Goal: Information Seeking & Learning: Learn about a topic

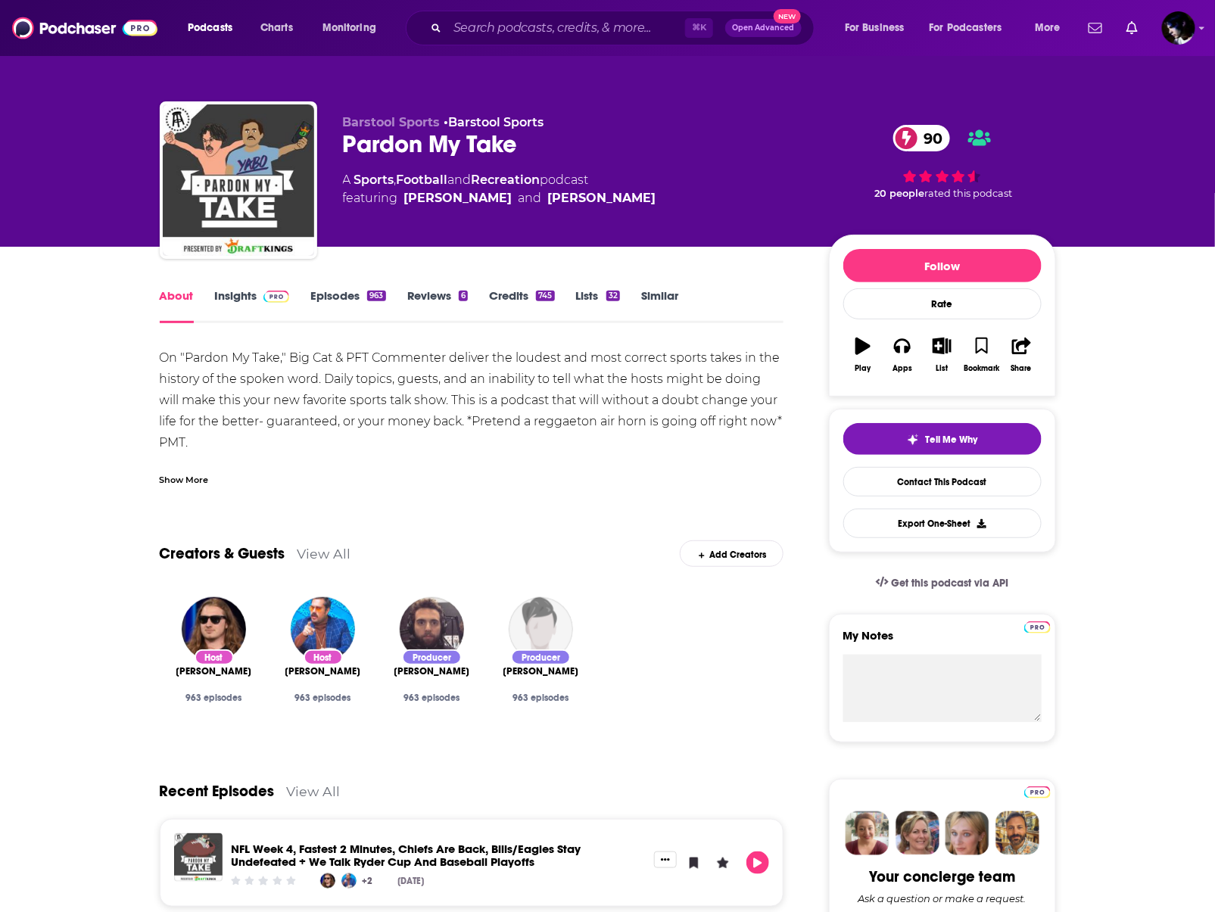
click at [356, 417] on div "On "Pardon My Take," Big Cat & PFT Commenter deliver the loudest and most corre…" at bounding box center [472, 432] width 624 height 170
click at [244, 291] on link "Insights" at bounding box center [252, 305] width 75 height 35
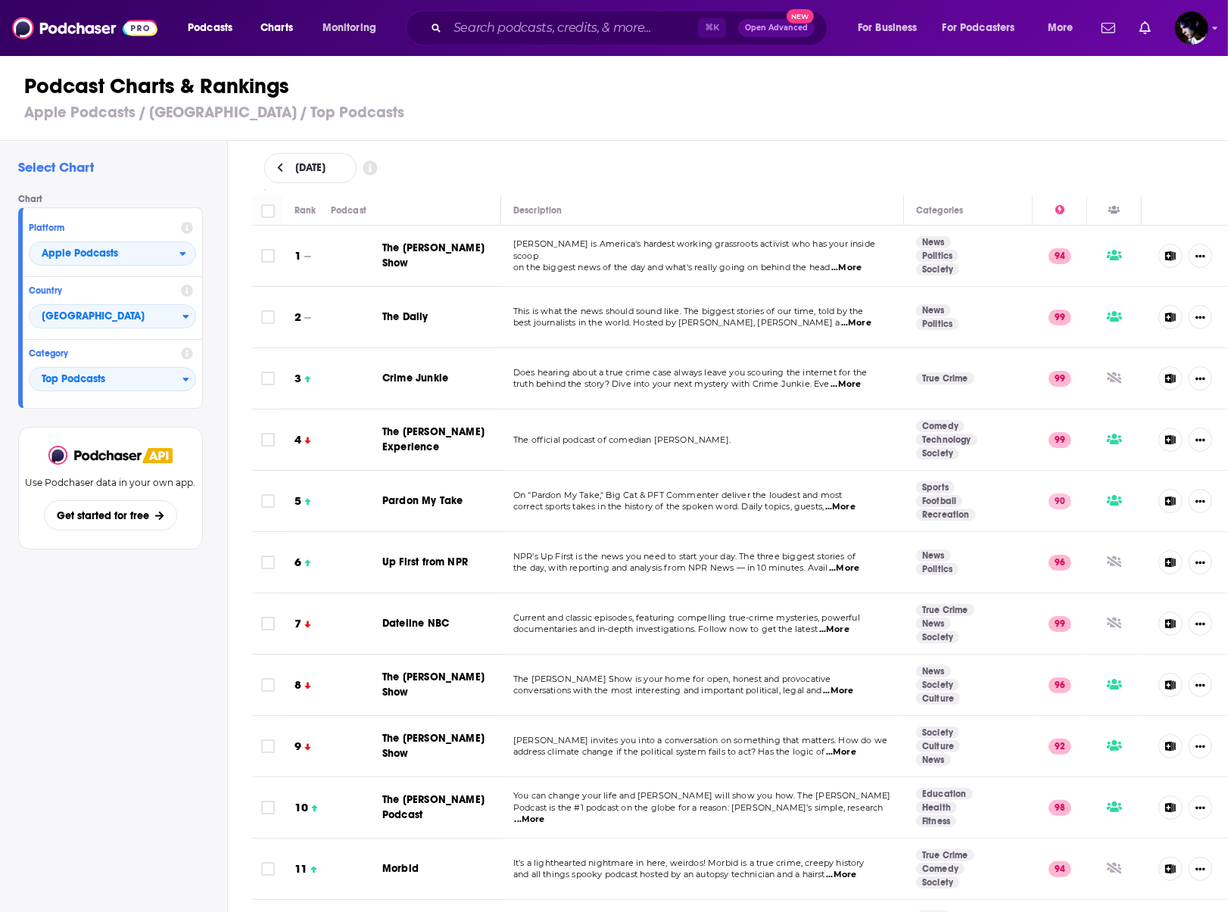
drag, startPoint x: 503, startPoint y: 154, endPoint x: 496, endPoint y: 148, distance: 9.1
click at [501, 153] on div "[DATE]" at bounding box center [740, 168] width 952 height 30
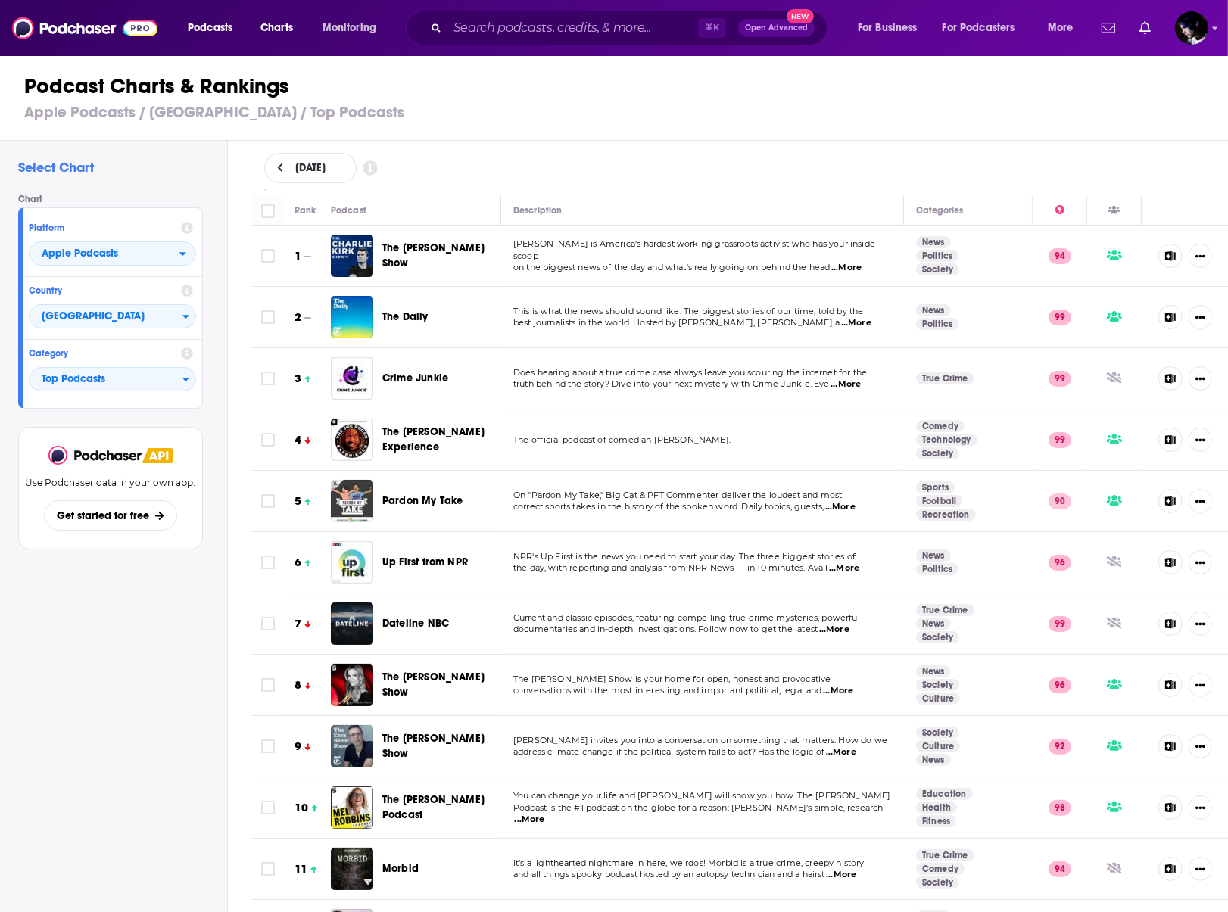
click at [431, 254] on span "The [PERSON_NAME] Show" at bounding box center [433, 255] width 102 height 28
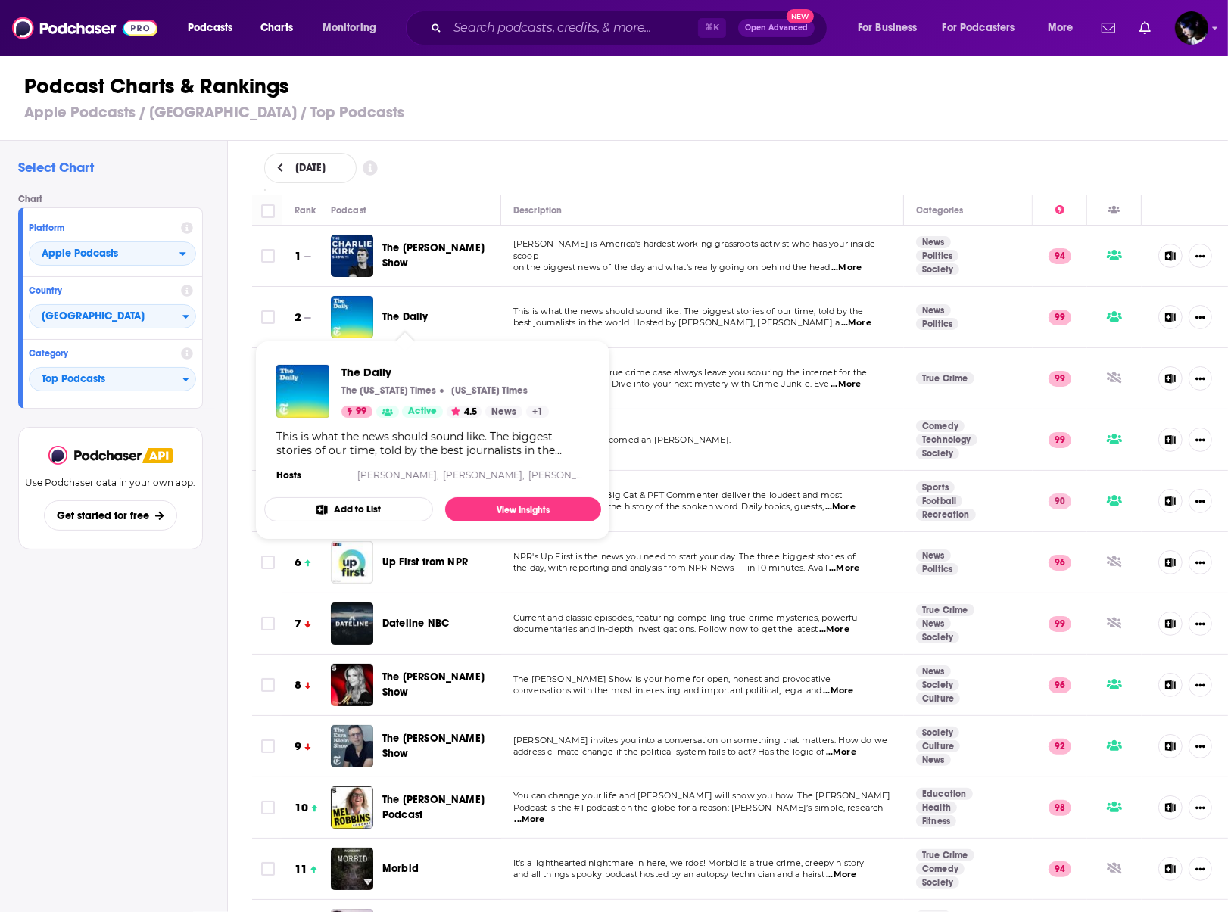
click at [394, 316] on span "The Daily" at bounding box center [405, 316] width 46 height 13
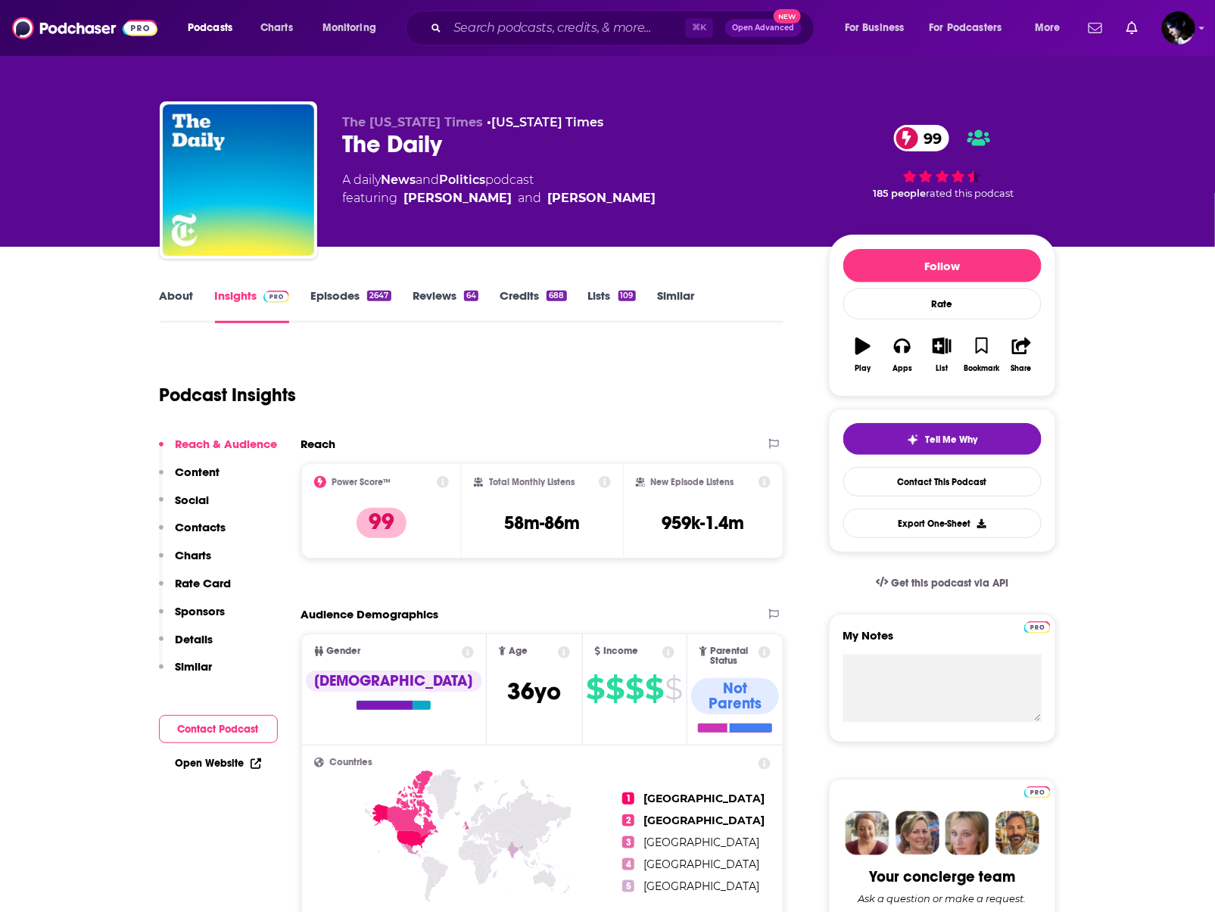
click at [519, 291] on link "Credits 688" at bounding box center [533, 305] width 67 height 35
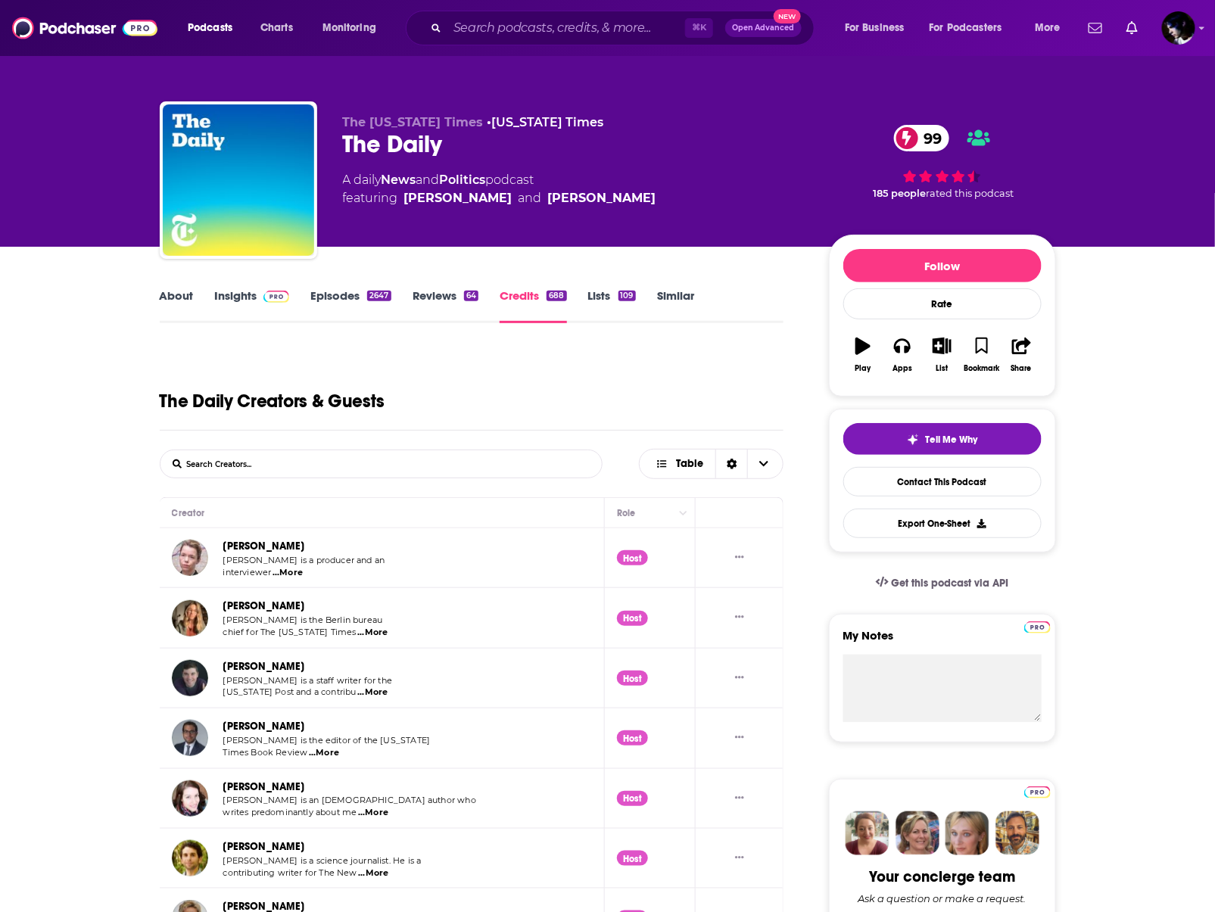
click at [254, 294] on link "Insights" at bounding box center [252, 305] width 75 height 35
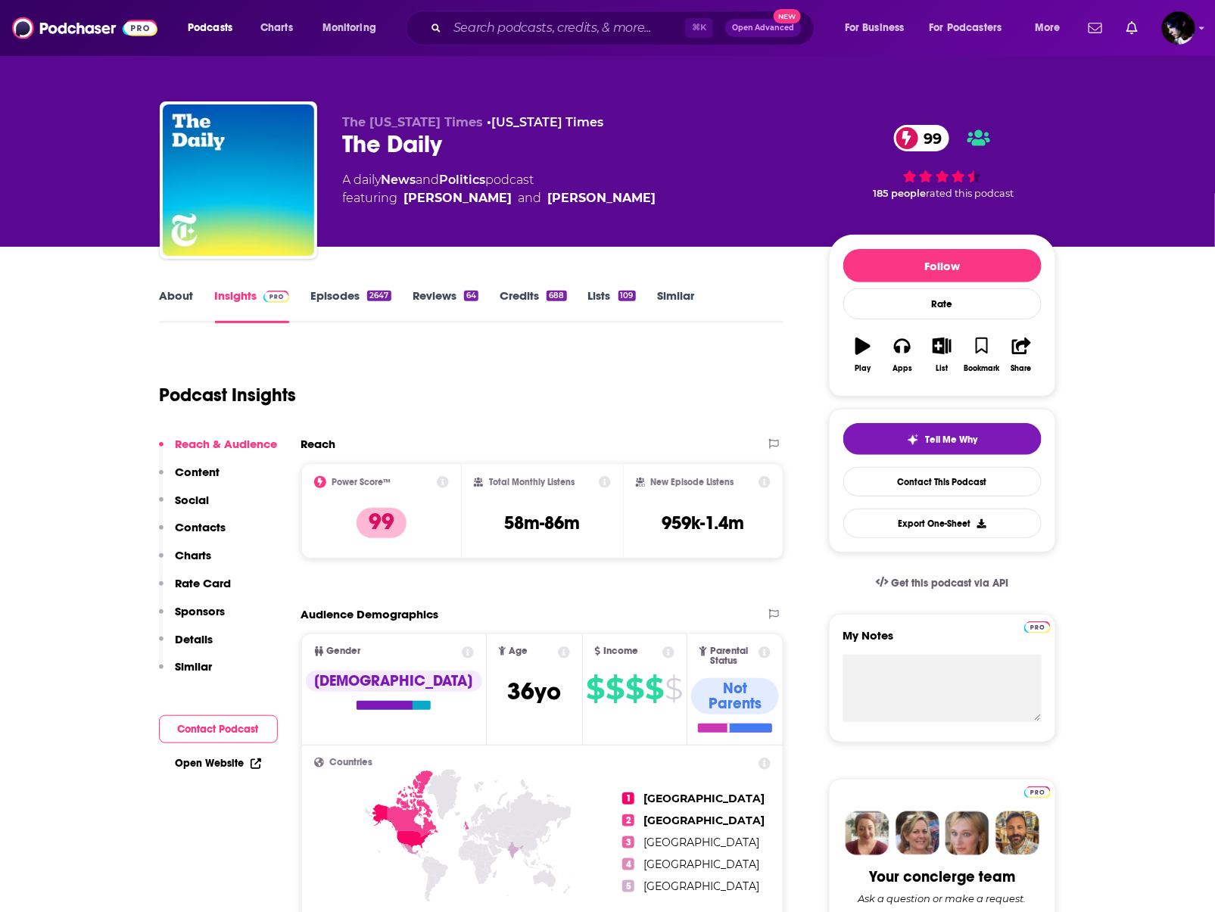
click at [514, 423] on div "Podcast Insights" at bounding box center [466, 385] width 612 height 77
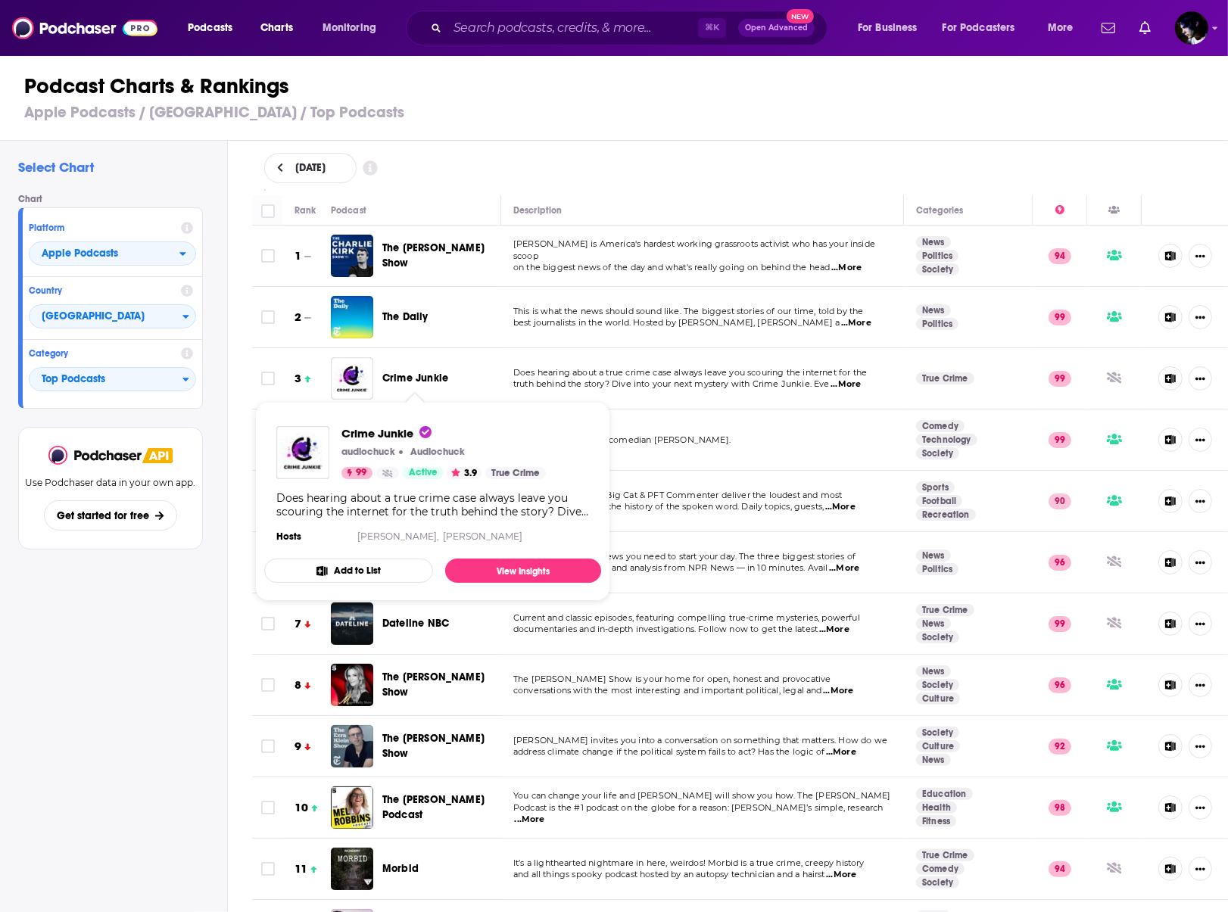
click at [416, 378] on span "Crime Junkie" at bounding box center [415, 378] width 66 height 13
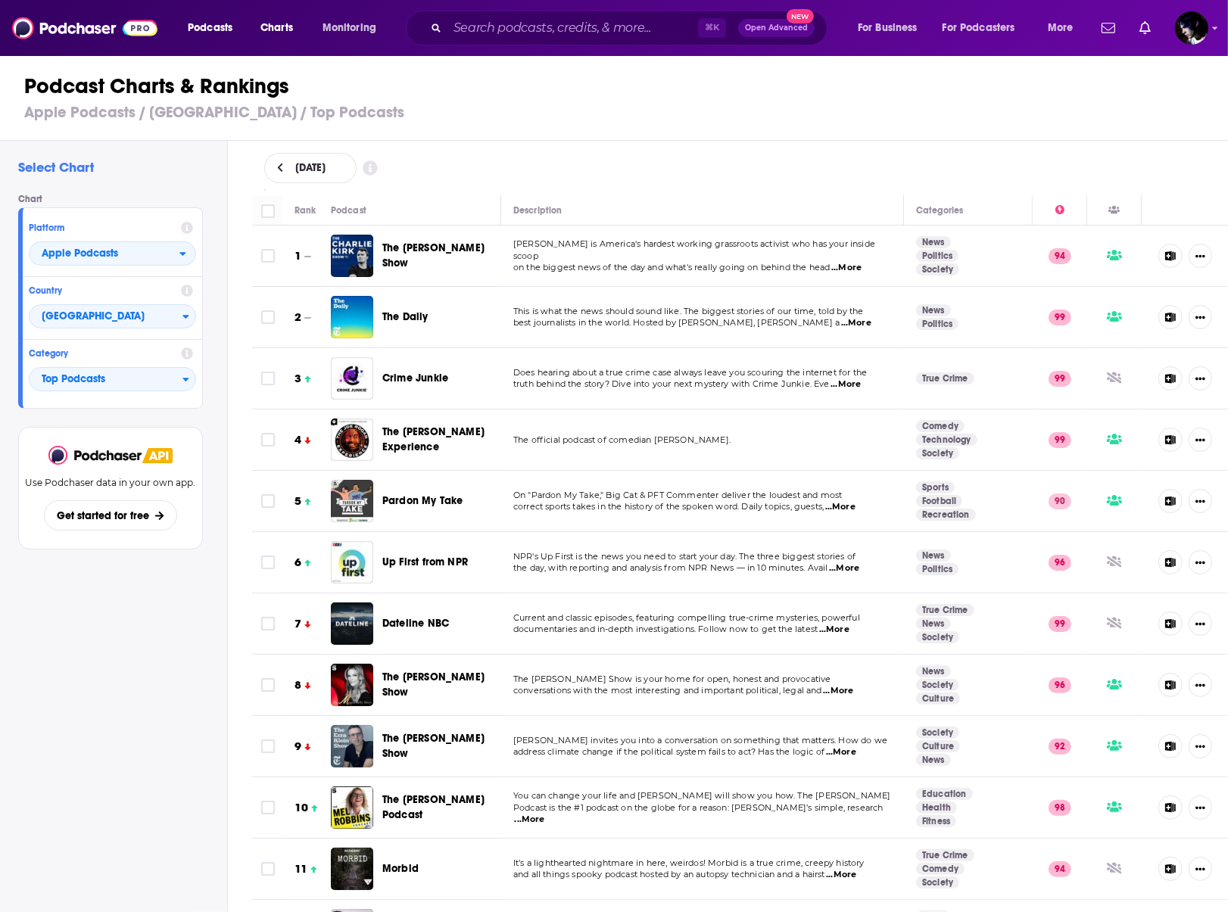
scroll to position [53, 0]
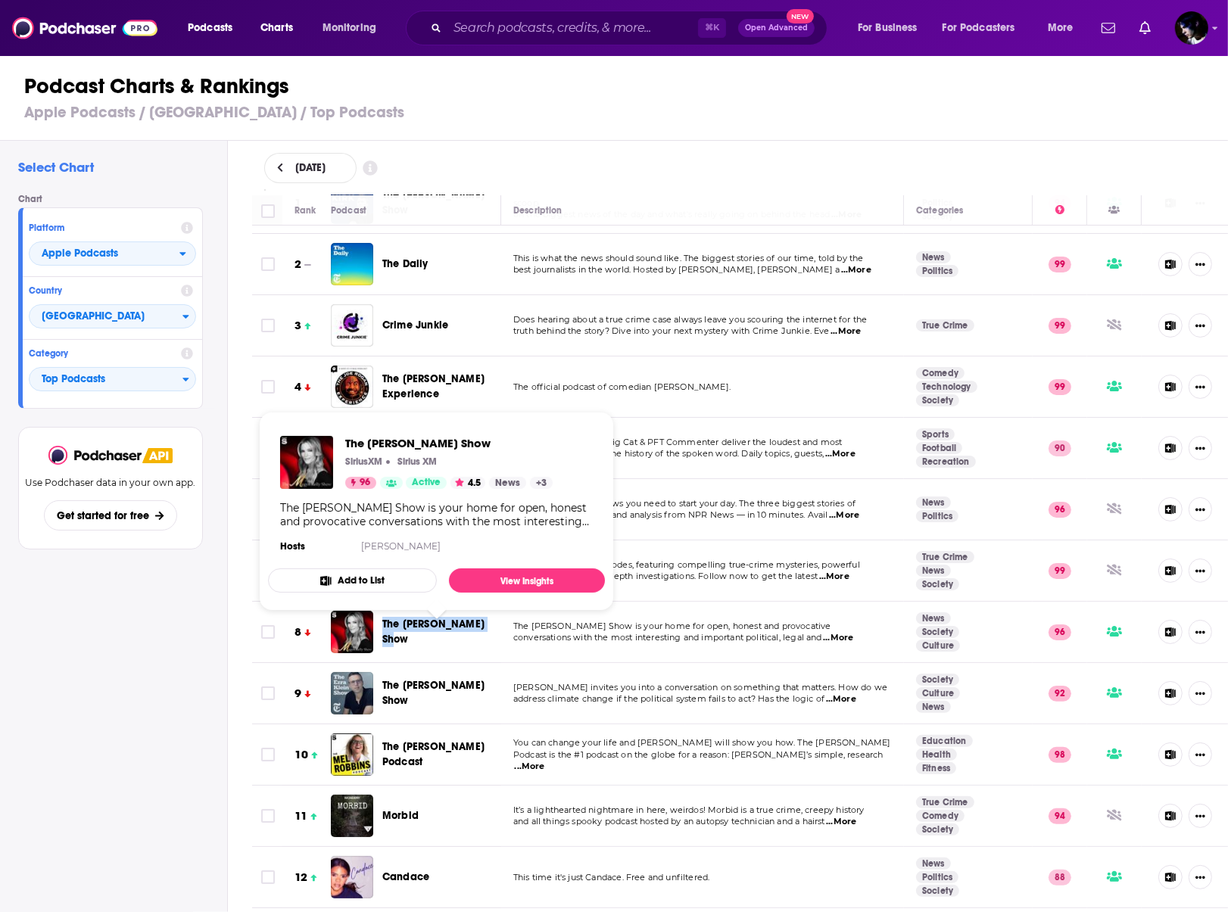
click at [391, 629] on span "The [PERSON_NAME] Show" at bounding box center [433, 632] width 102 height 28
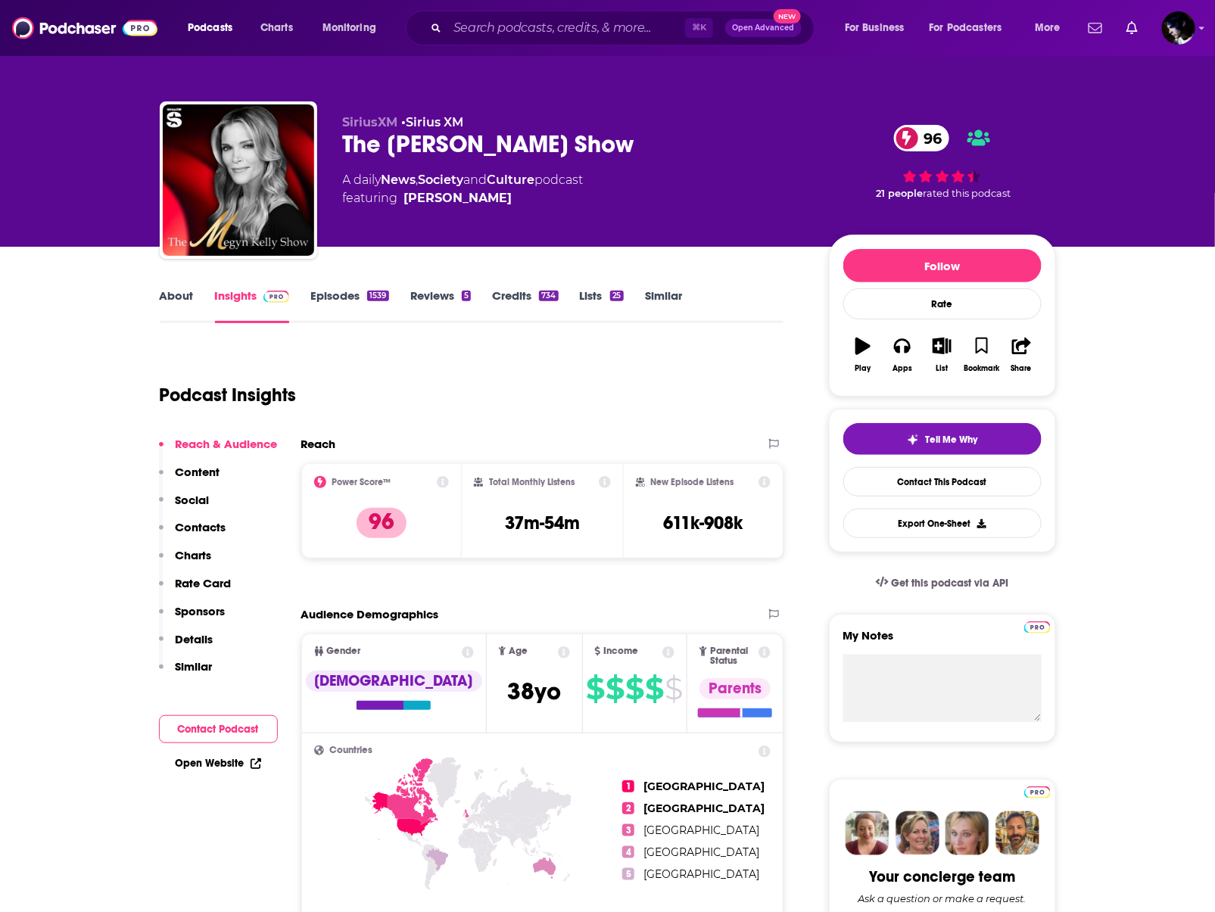
click at [313, 303] on link "Episodes 1539" at bounding box center [349, 305] width 78 height 35
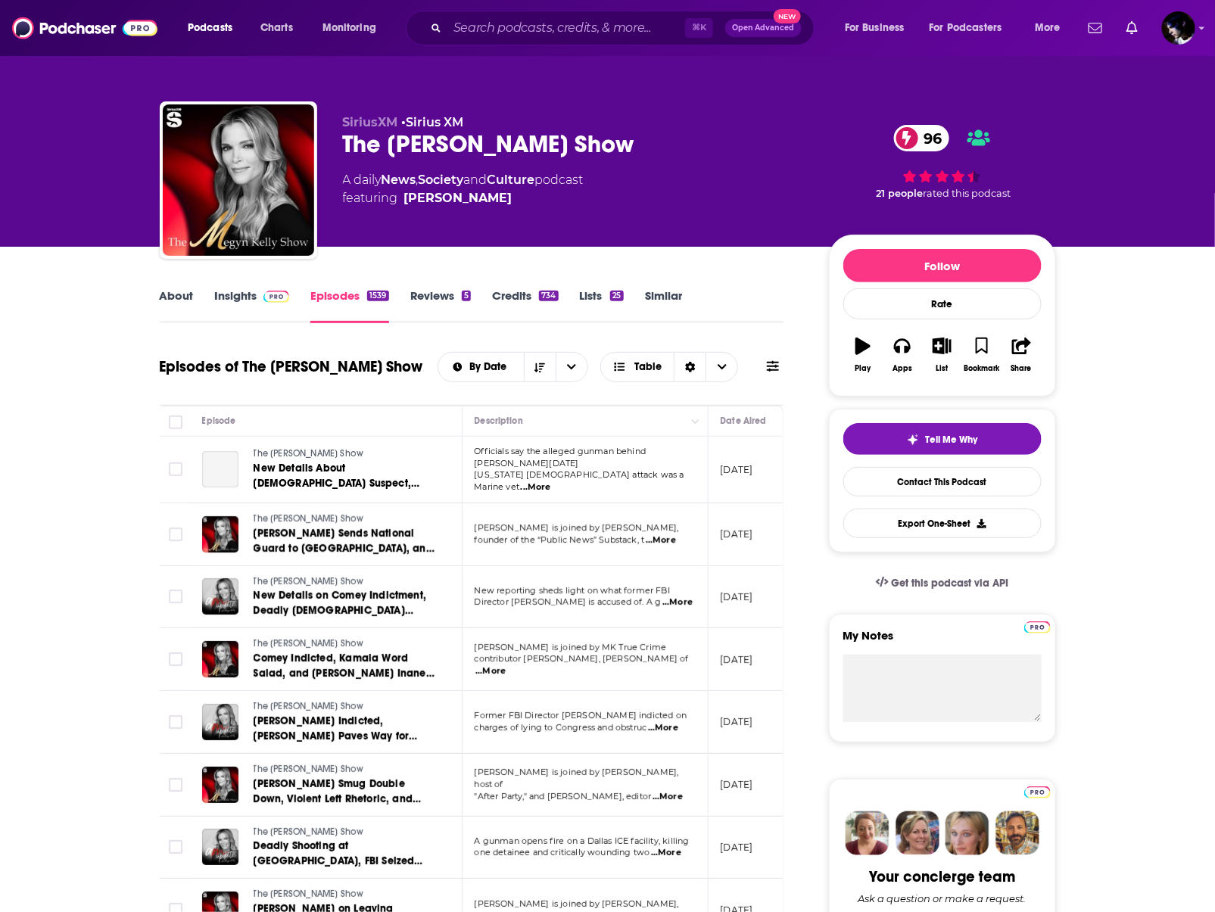
click at [275, 299] on img at bounding box center [276, 297] width 26 height 12
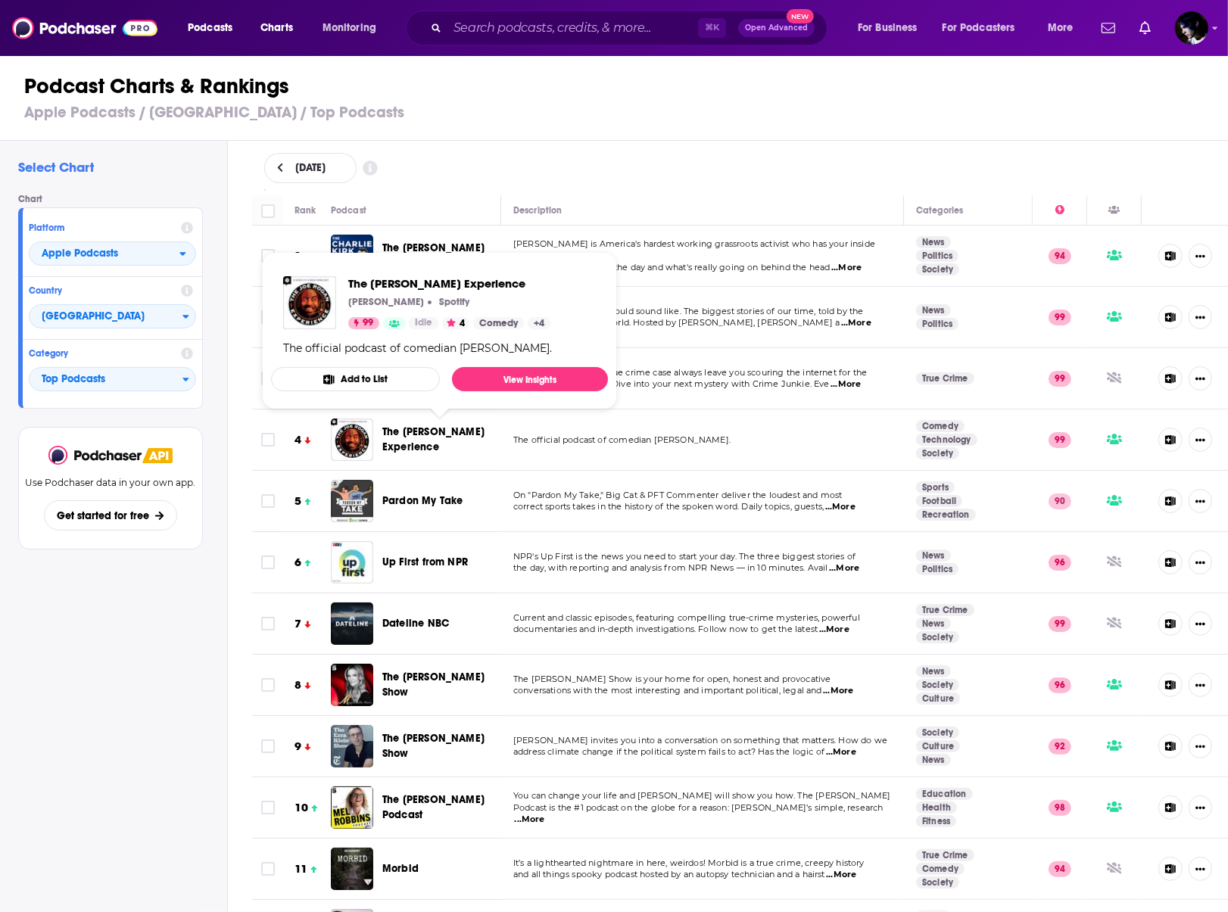
click at [388, 434] on span "The [PERSON_NAME] Experience" at bounding box center [433, 439] width 102 height 28
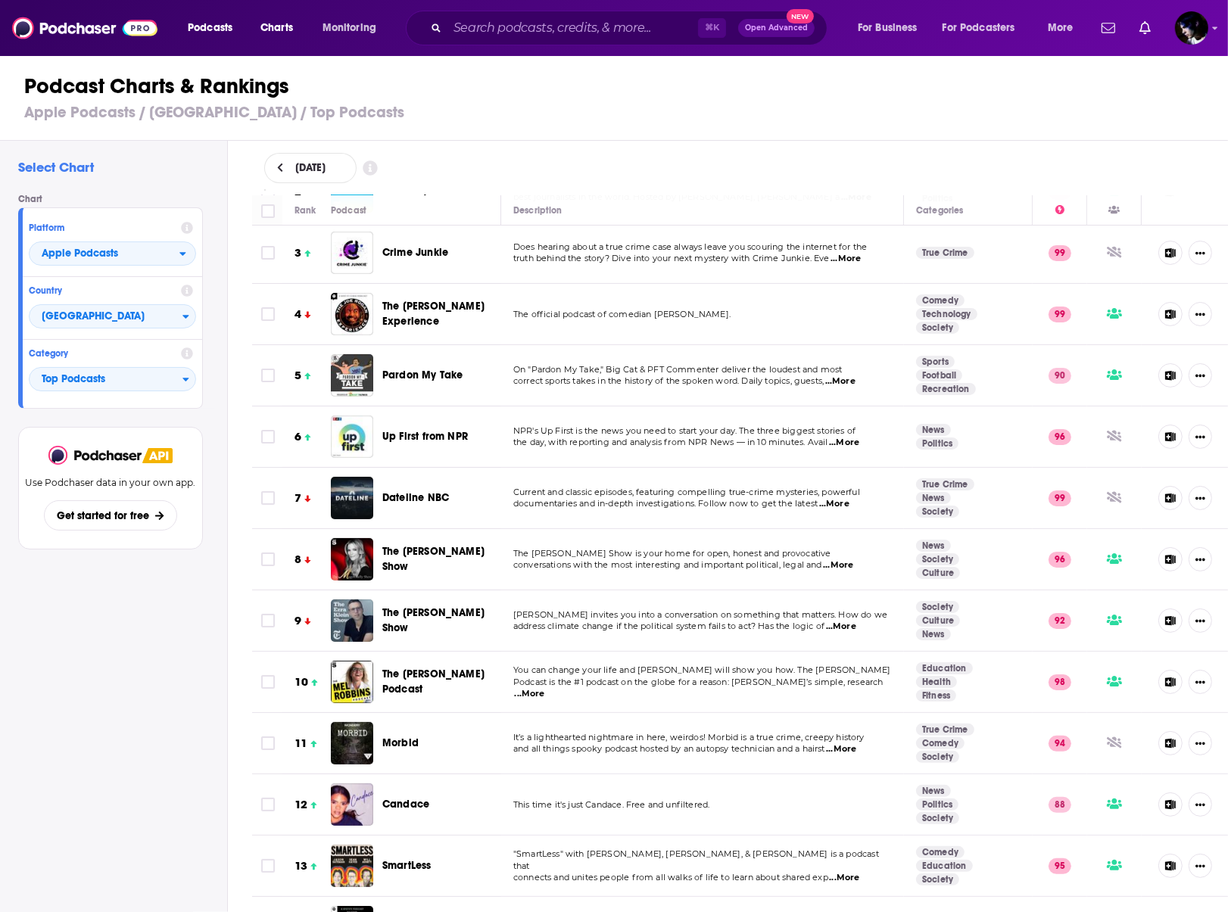
scroll to position [137, 0]
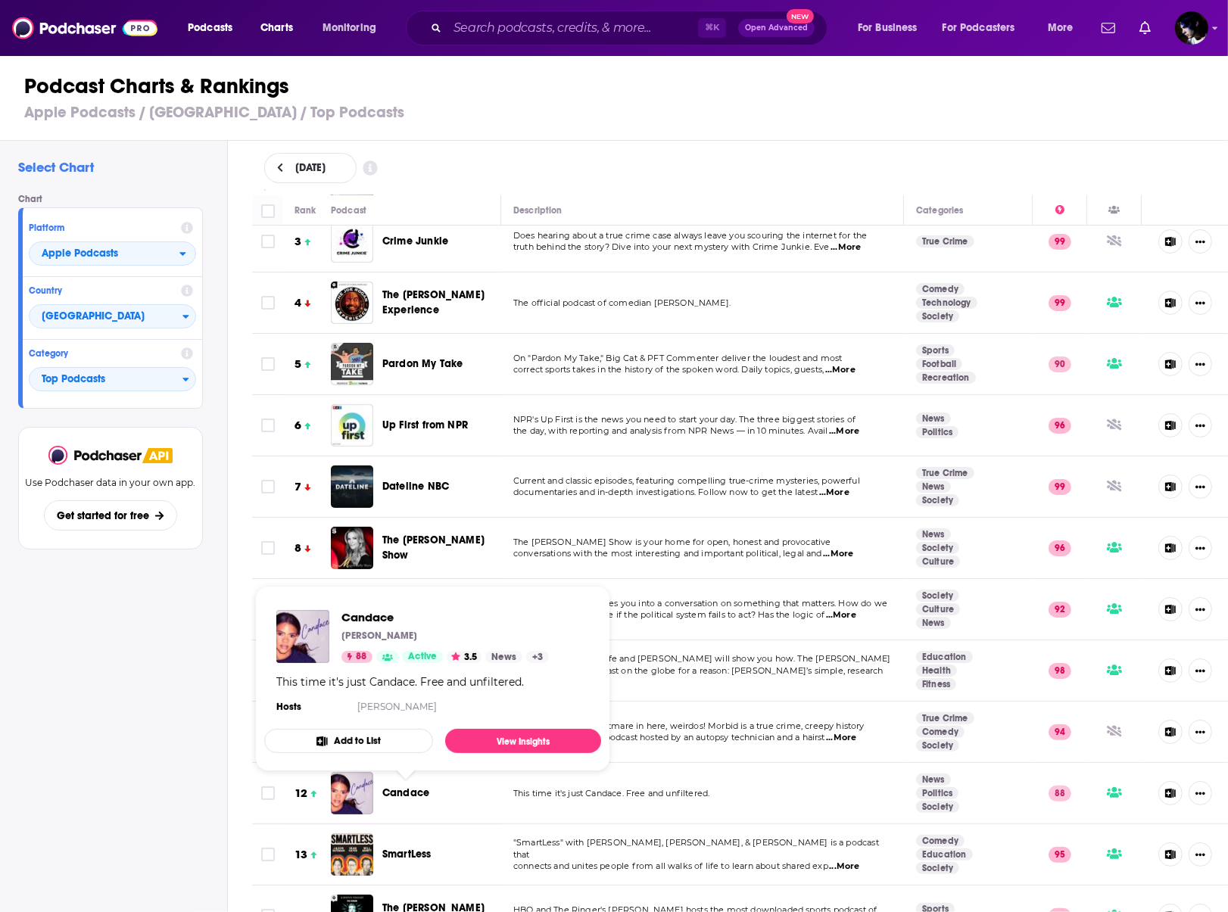
click at [398, 798] on span "Candace" at bounding box center [405, 792] width 47 height 13
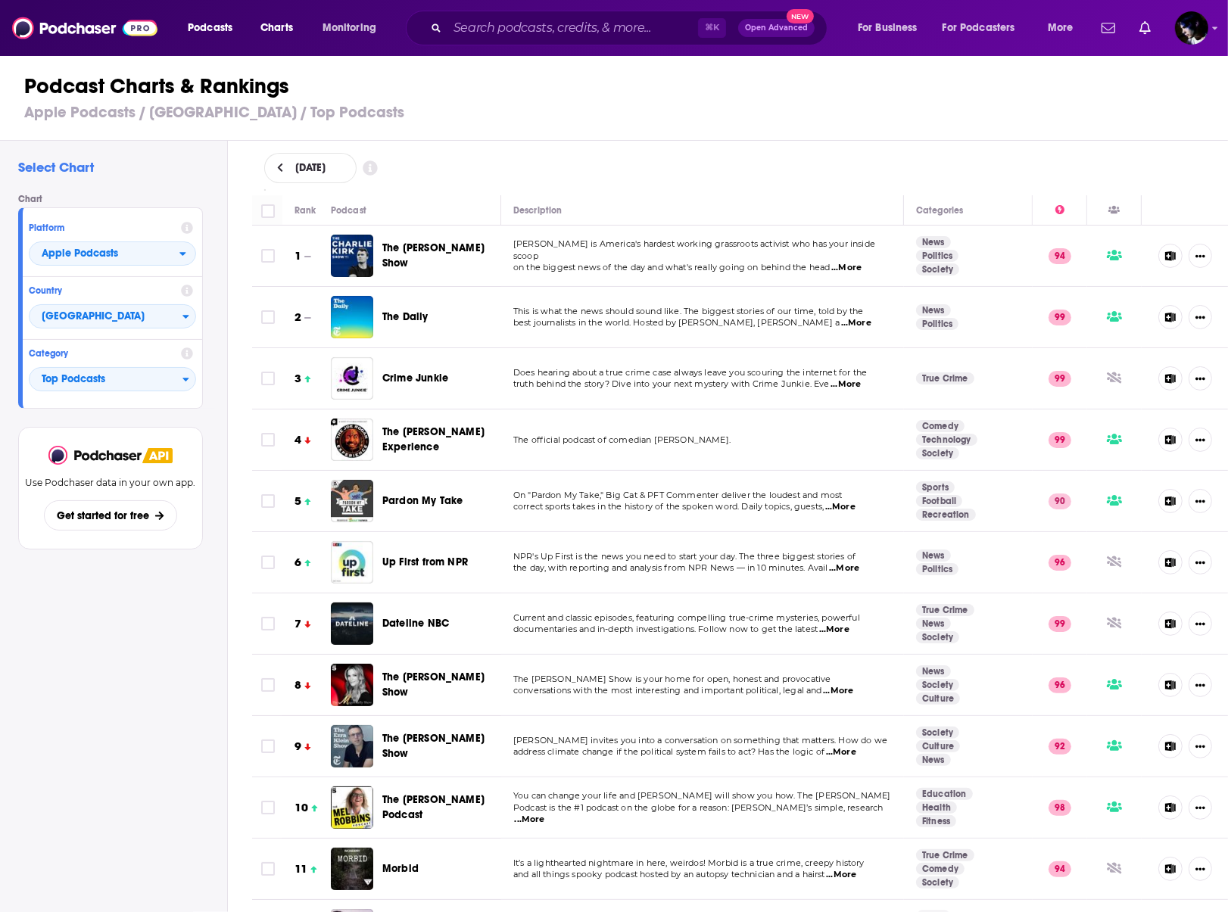
scroll to position [178, 0]
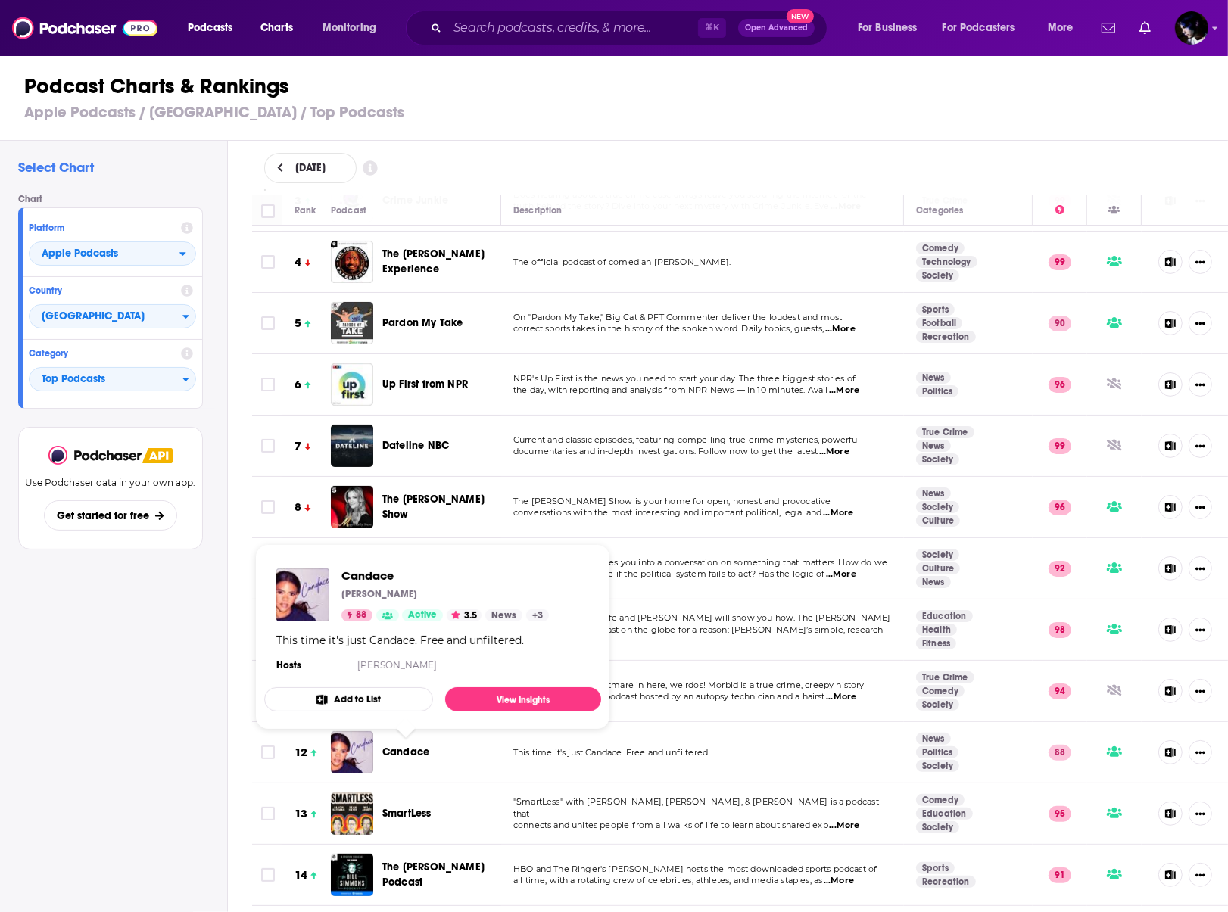
click at [406, 755] on span "Candace" at bounding box center [405, 751] width 47 height 13
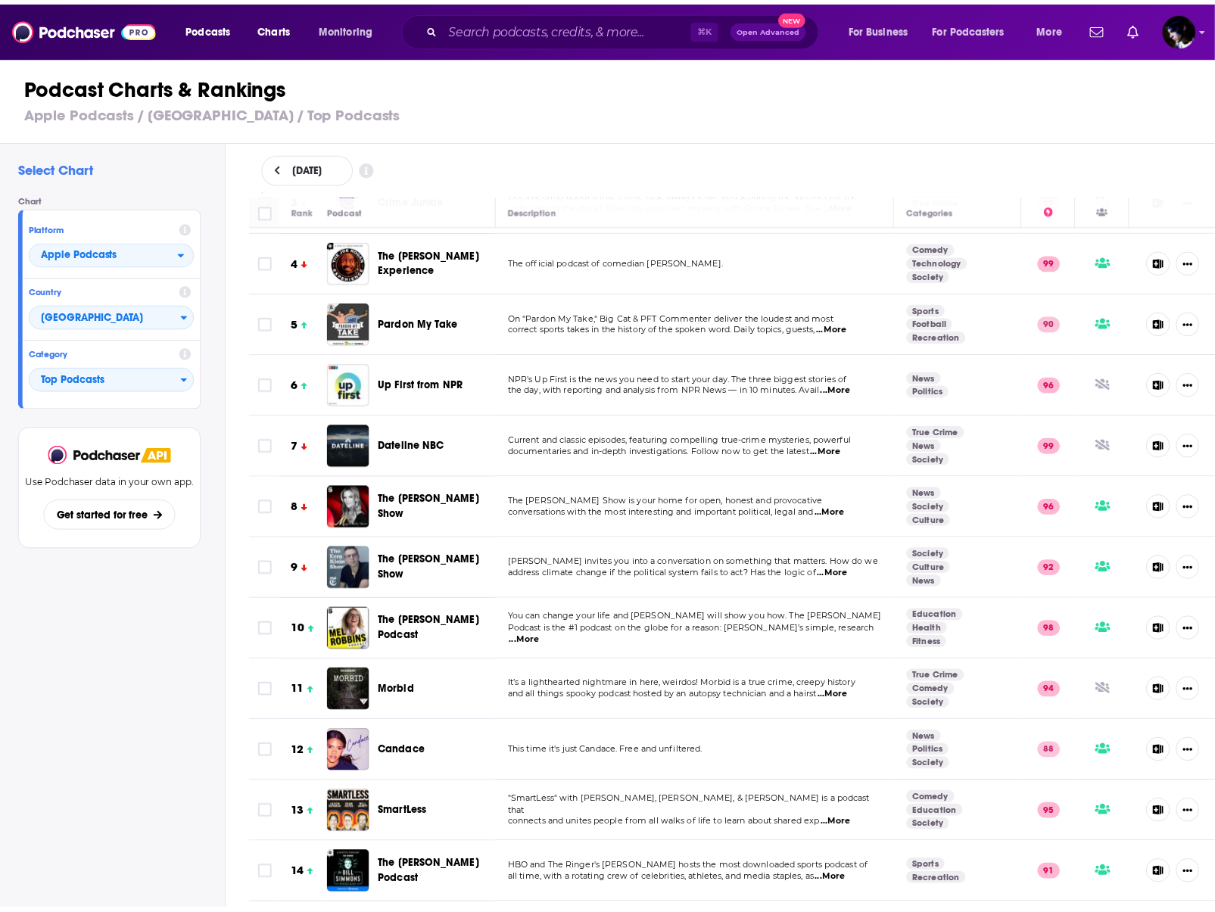
scroll to position [0, 0]
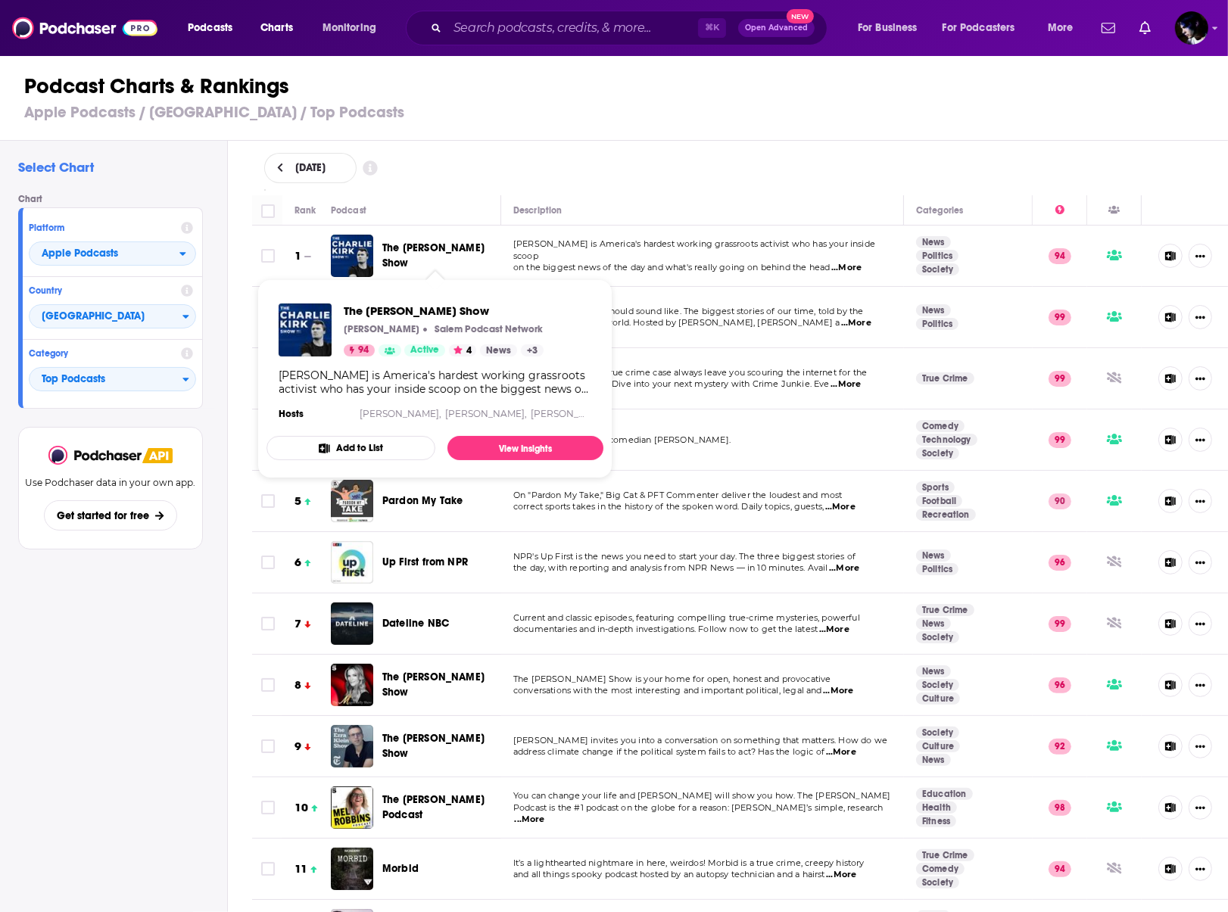
click at [443, 255] on span "The [PERSON_NAME] Show" at bounding box center [433, 255] width 102 height 28
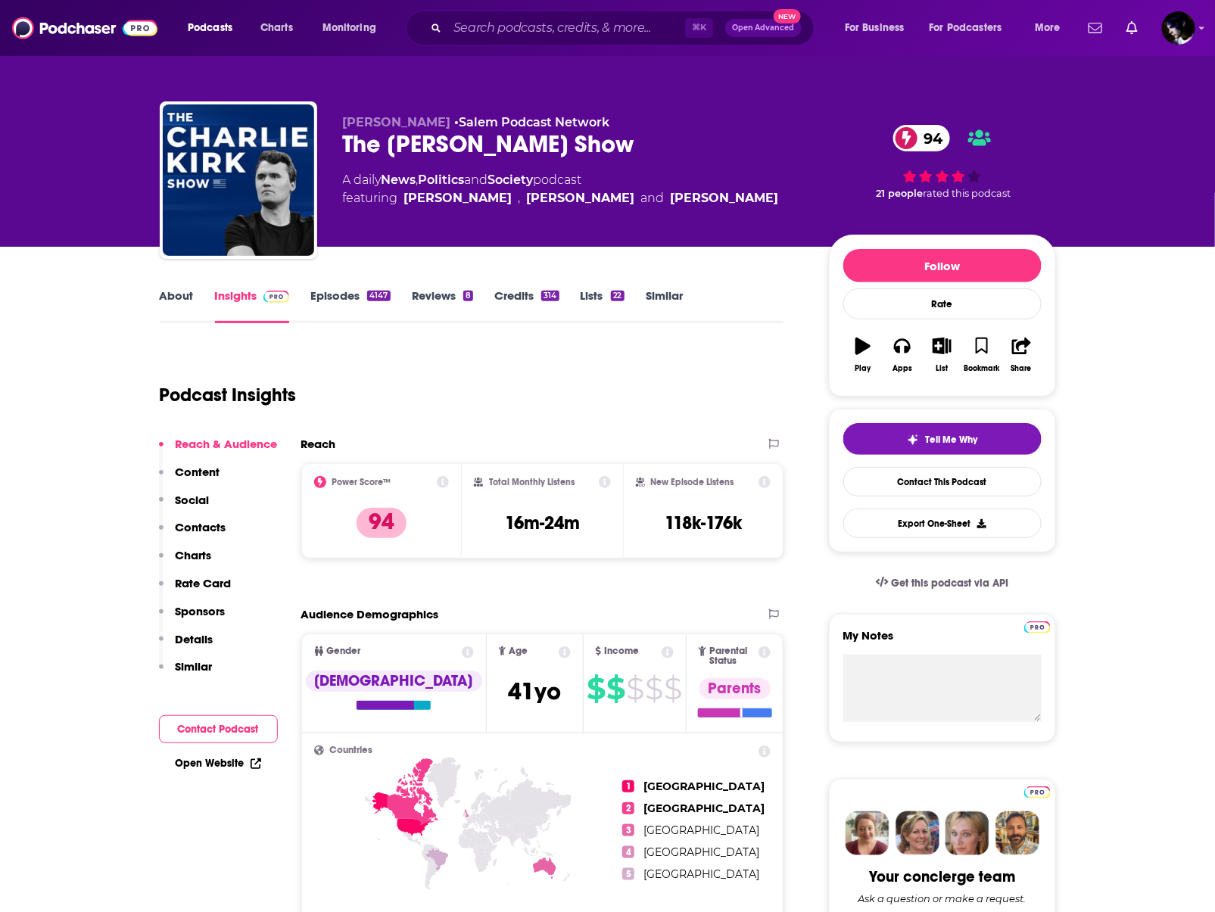
click at [353, 304] on link "Episodes 4147" at bounding box center [349, 305] width 79 height 35
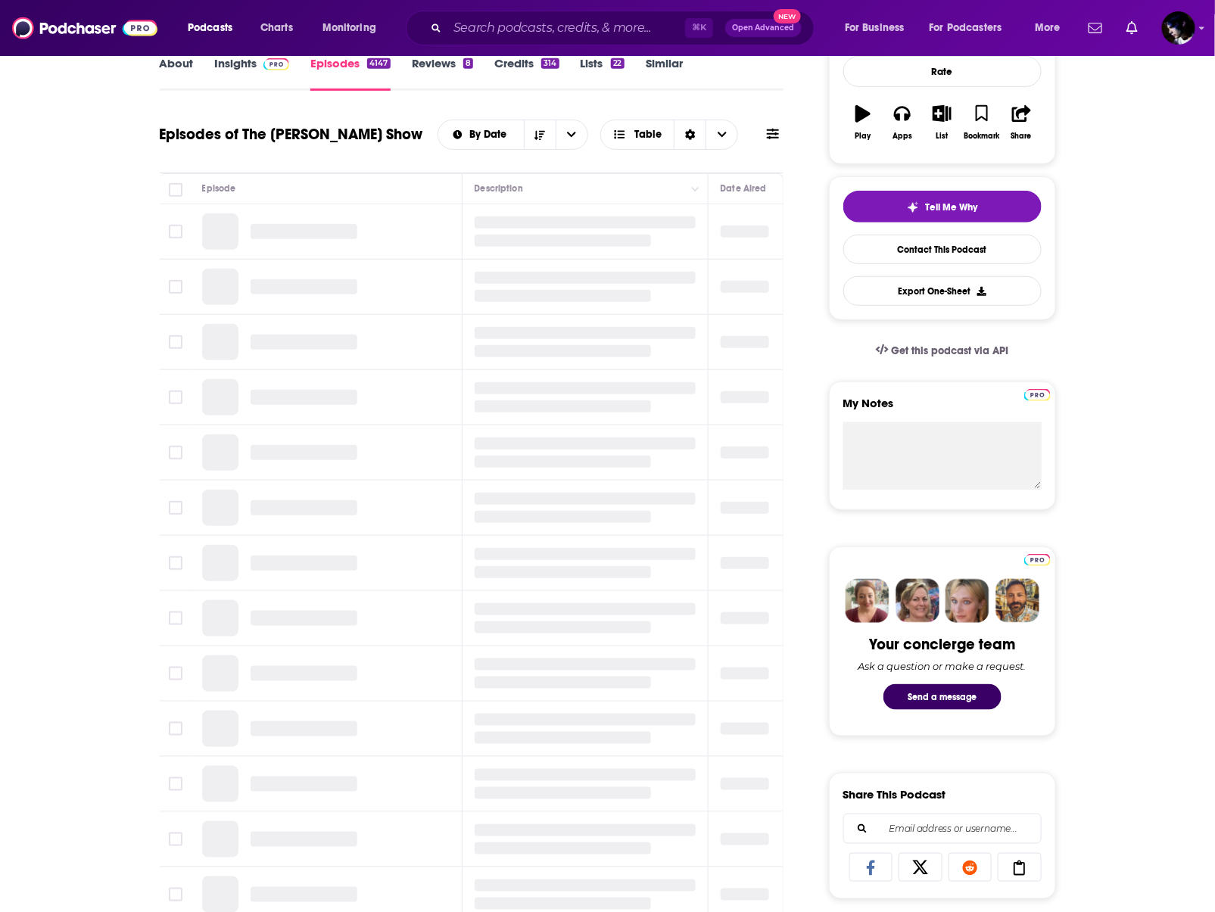
scroll to position [269, 0]
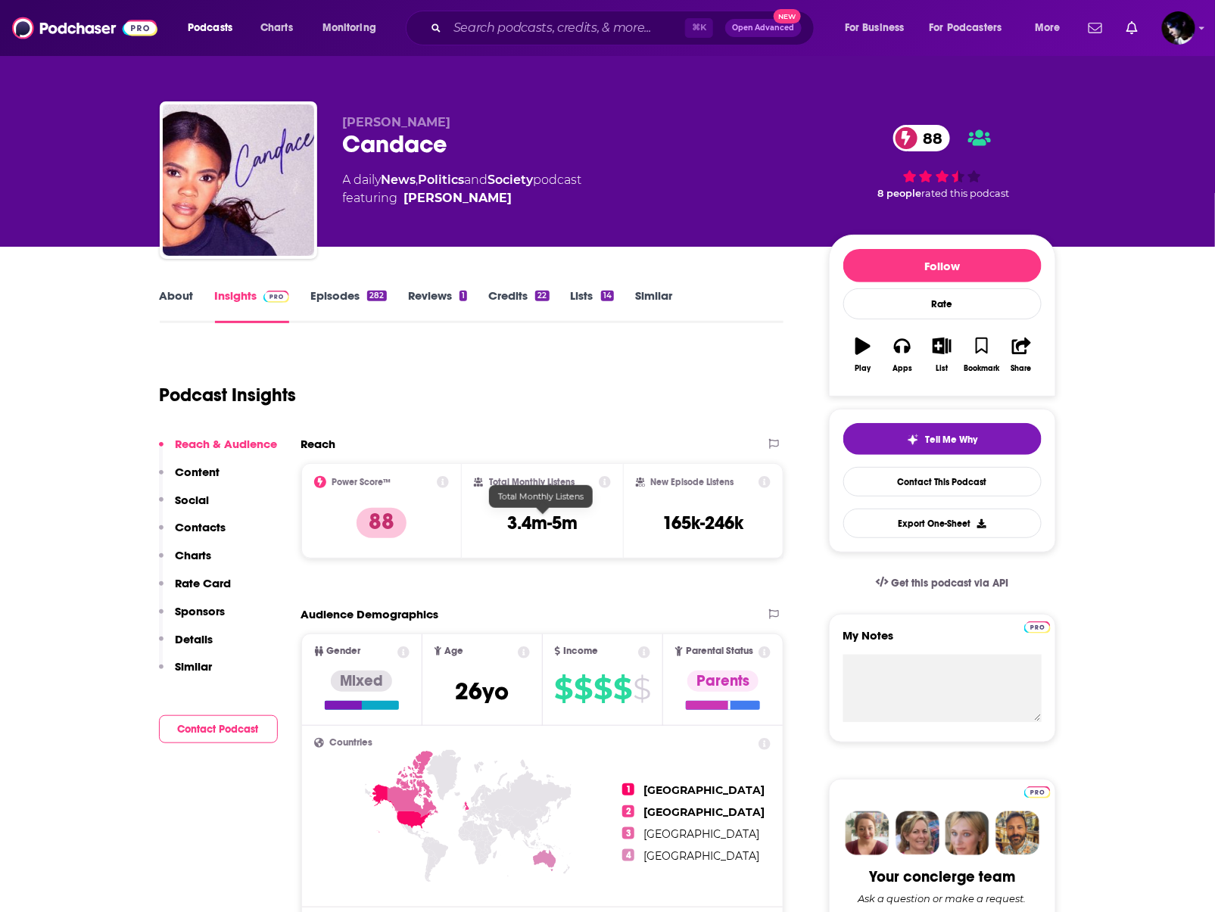
click at [530, 524] on h3 "3.4m-5m" at bounding box center [542, 523] width 70 height 23
copy div "3.4m-5m"
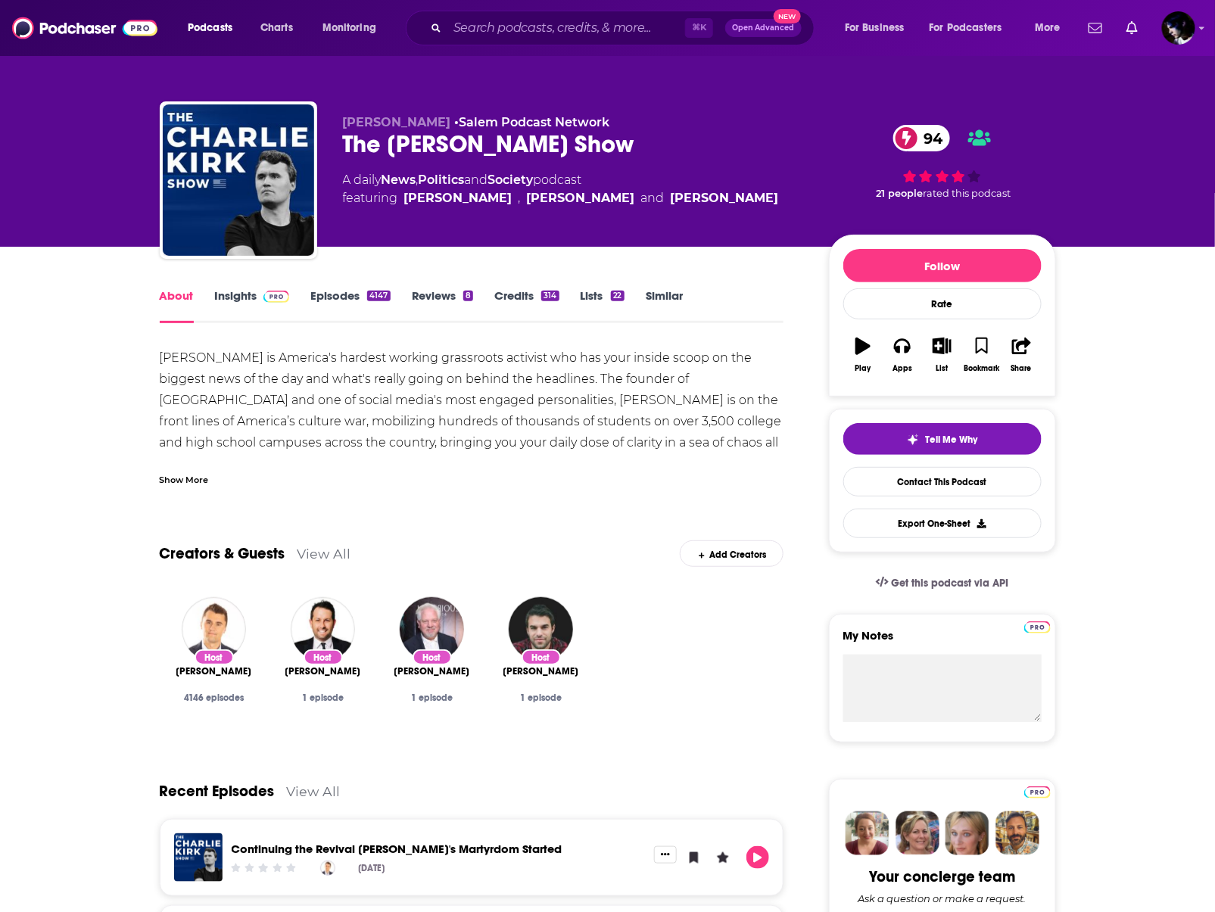
click at [338, 293] on link "Episodes 4147" at bounding box center [349, 305] width 79 height 35
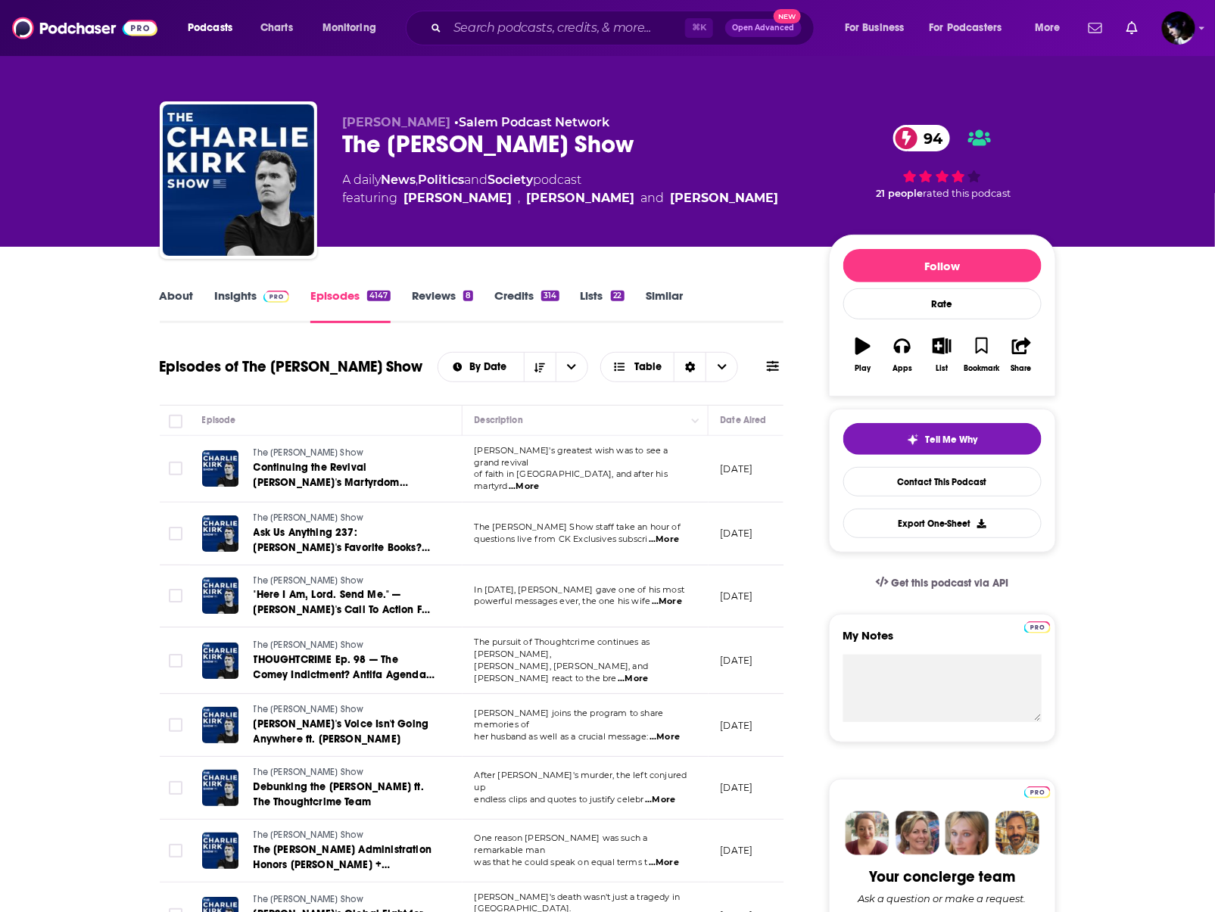
scroll to position [72, 0]
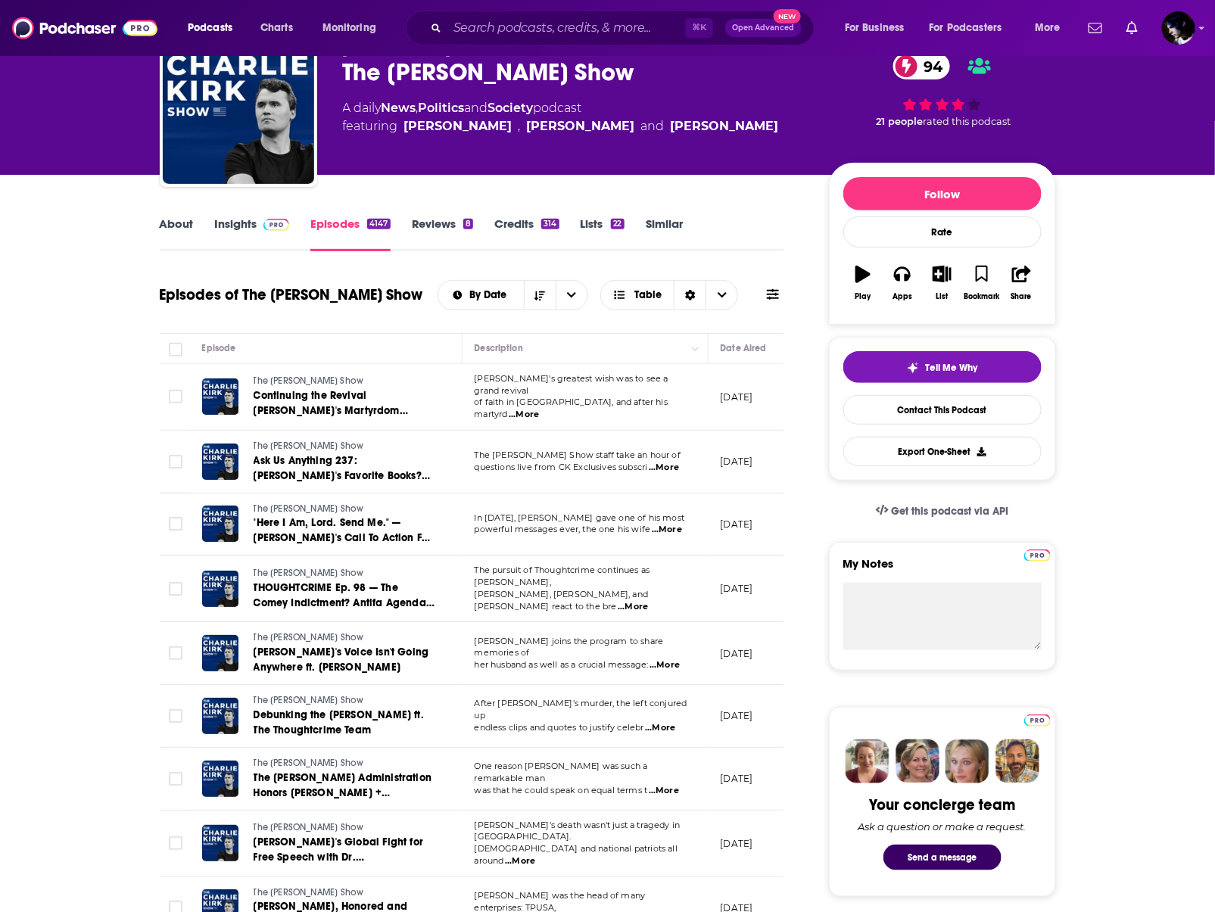
click at [577, 475] on td "The Charlie Kirk Show staff take an hour of questions live from CK Exclusives s…" at bounding box center [585, 462] width 246 height 63
